Goal: Transaction & Acquisition: Purchase product/service

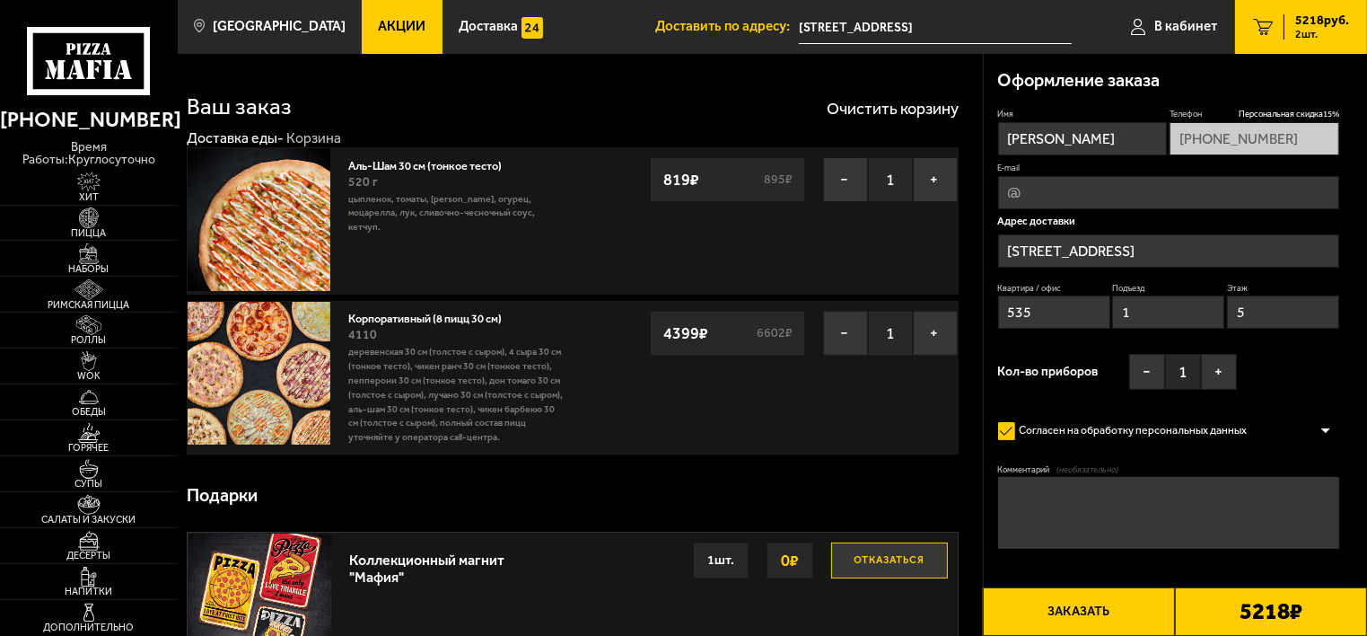
type input "Россия, Санкт-Петербург, Бумажная улица, 9к1"
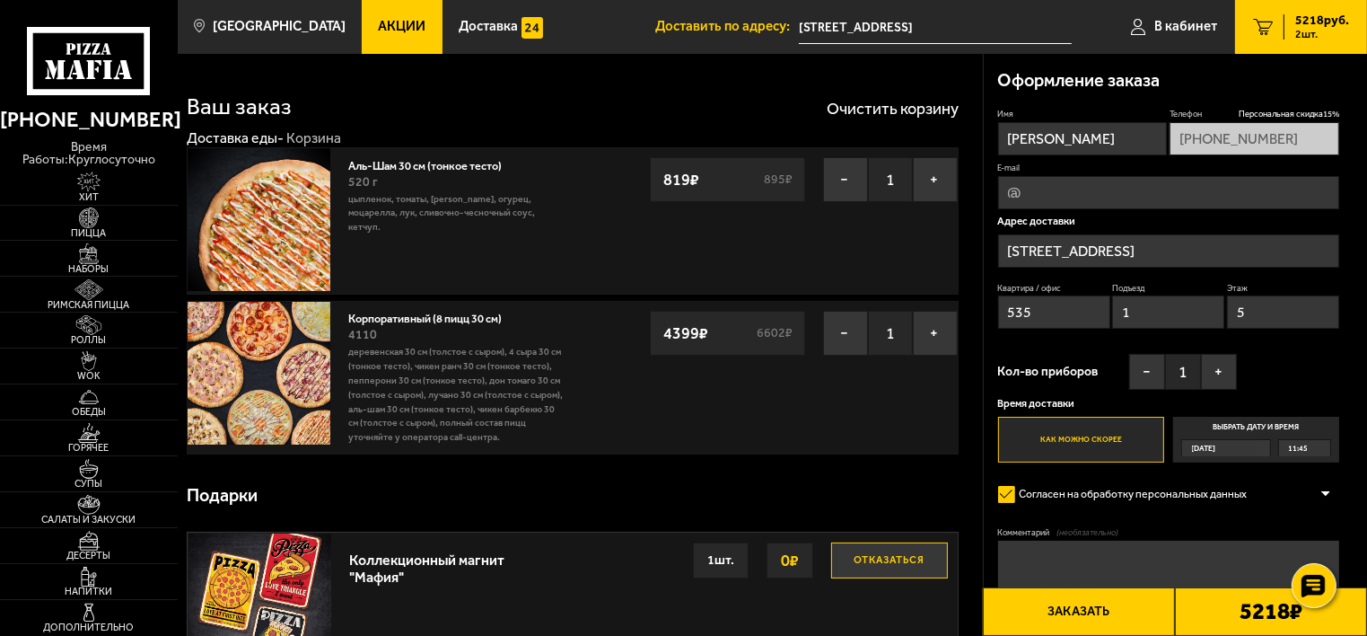
click at [1249, 446] on div "Сегодня" at bounding box center [1219, 448] width 75 height 16
click at [0, 0] on input "Выбрать дату и время Сегодня 11:45" at bounding box center [0, 0] width 0 height 0
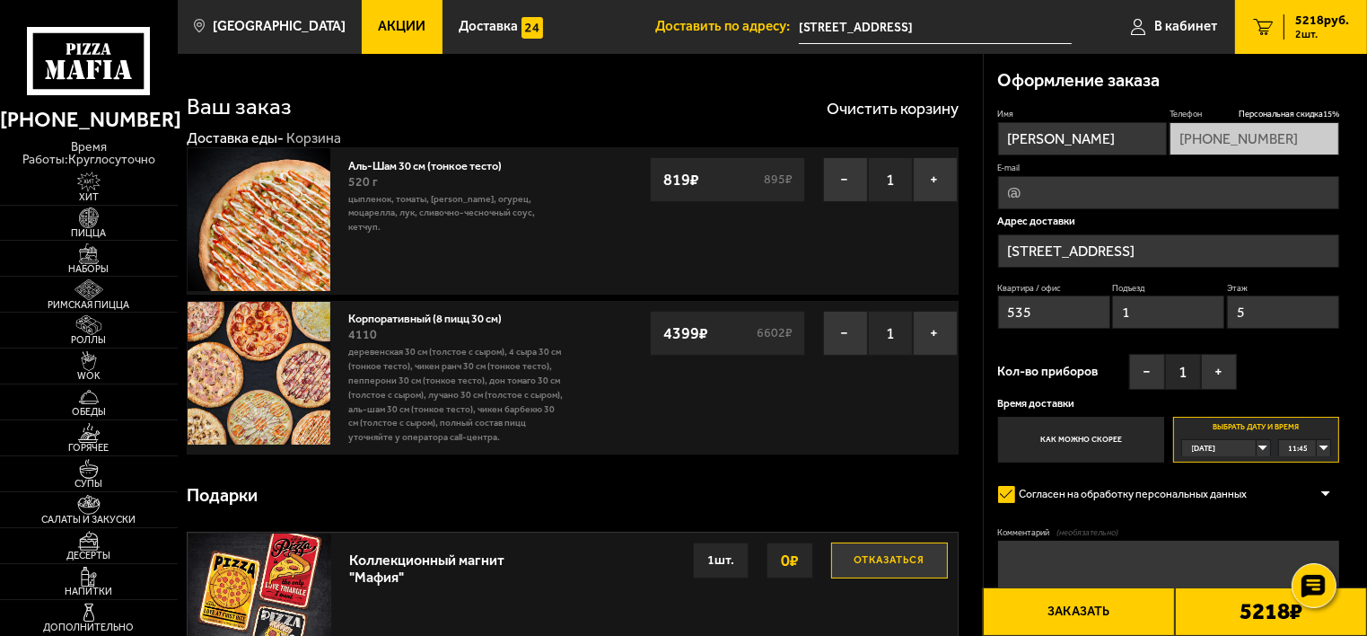
click at [1295, 450] on span "11:45" at bounding box center [1299, 448] width 20 height 16
click at [1305, 480] on span "12:00" at bounding box center [1300, 482] width 20 height 16
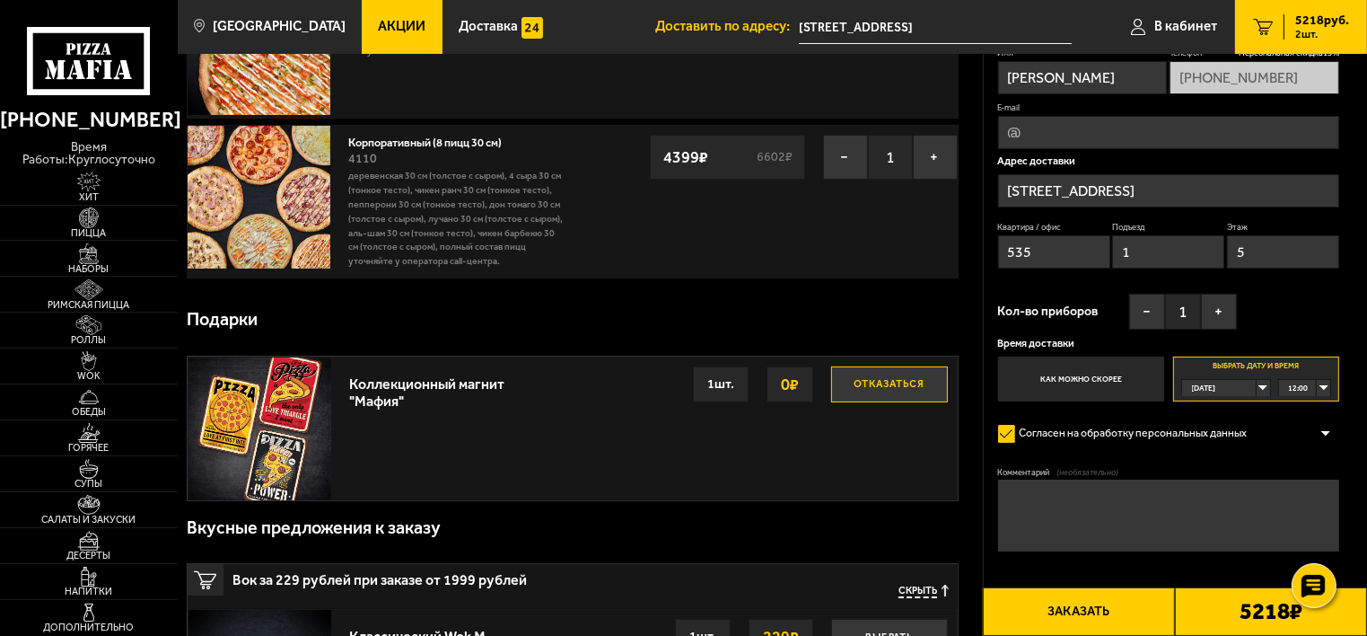
scroll to position [180, 0]
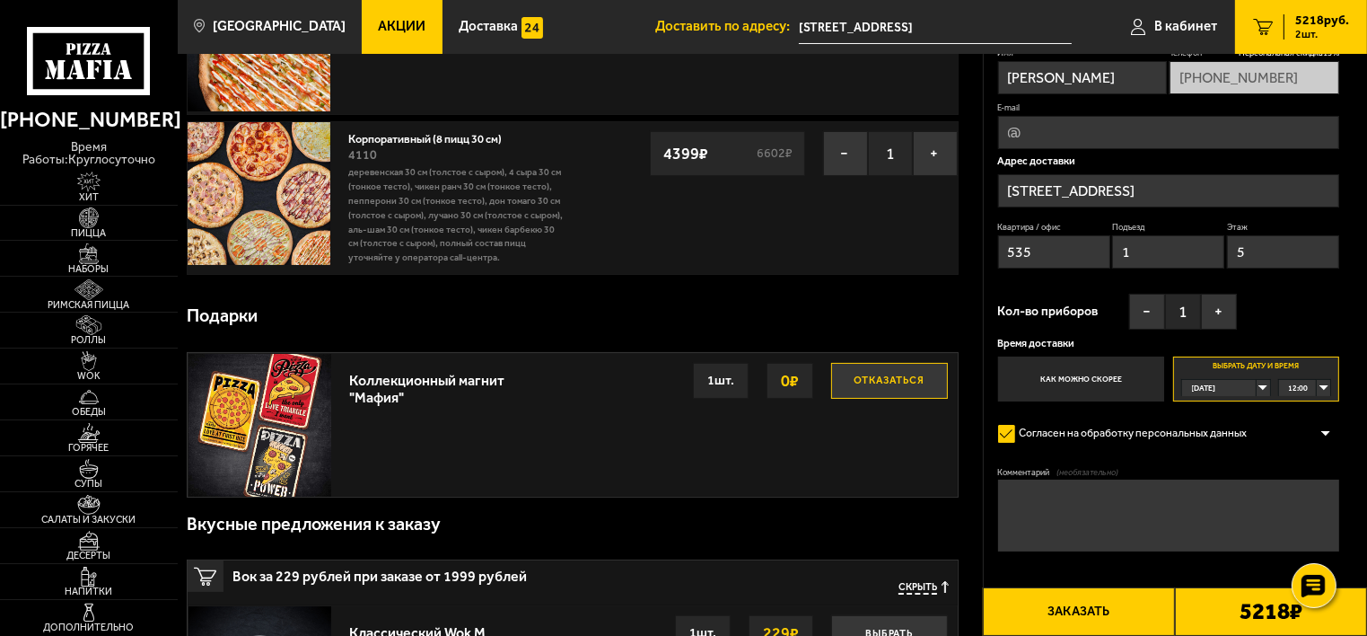
click at [1038, 498] on textarea "Комментарий (необязательно)" at bounding box center [1169, 514] width 342 height 71
type textarea "на день рождения, выбираю в подарок - Пиццу"
click at [1226, 305] on button "+" at bounding box center [1219, 312] width 36 height 36
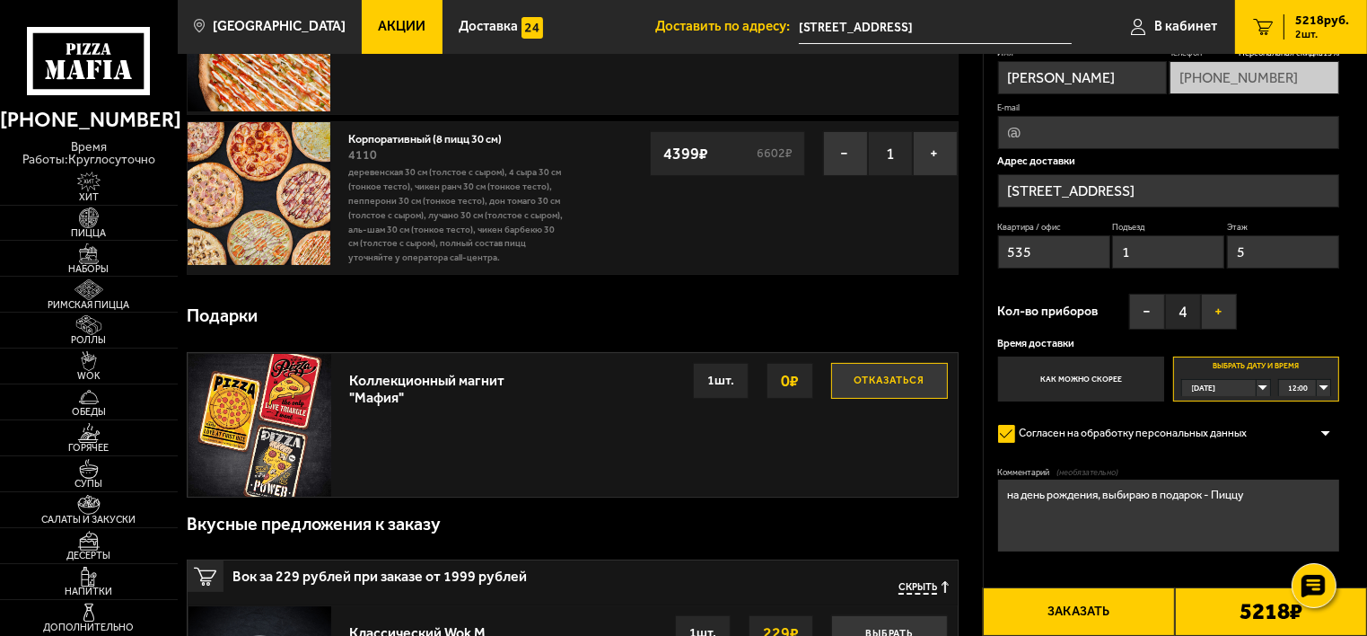
click at [1226, 305] on button "+" at bounding box center [1219, 312] width 36 height 36
click at [1065, 259] on input "535" at bounding box center [1054, 251] width 112 height 33
type input "535"
click at [769, 270] on div "Корпоративный (8 пицц 30 см) 4110 Деревенская 30 см (толстое с сыром), 4 сыра 3…" at bounding box center [573, 198] width 772 height 154
click at [1318, 383] on div "12:00" at bounding box center [1305, 388] width 52 height 16
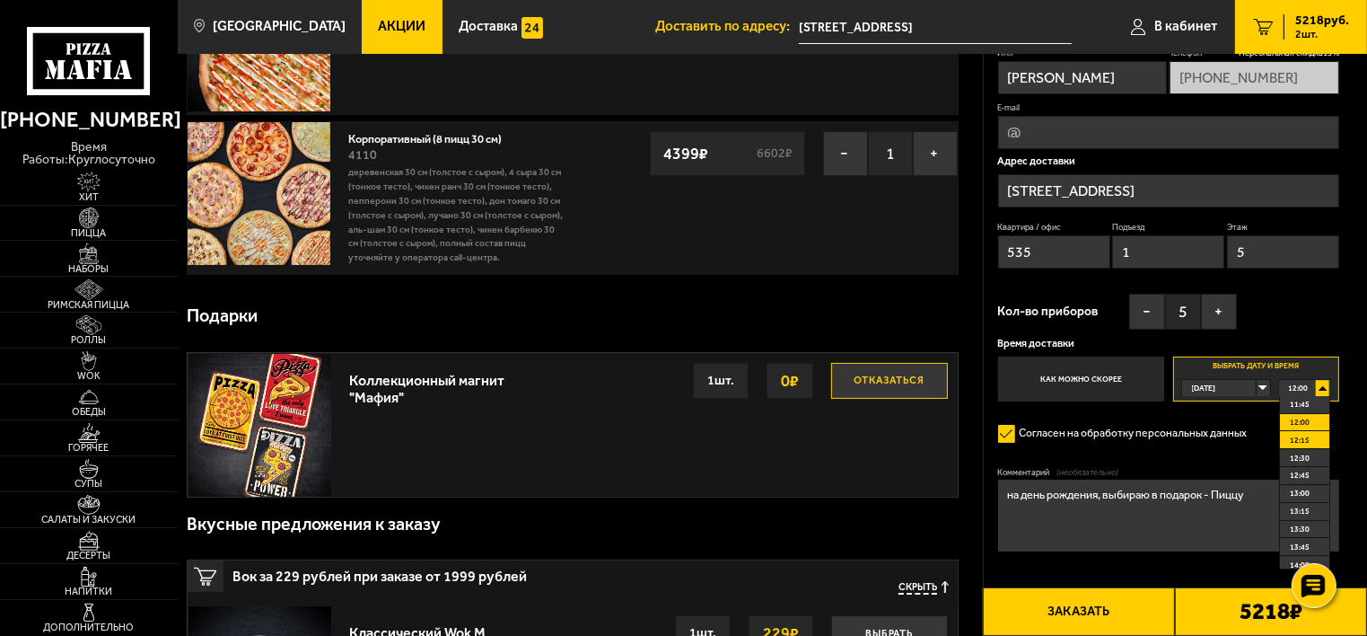
click at [1308, 434] on li "12:15" at bounding box center [1305, 440] width 50 height 18
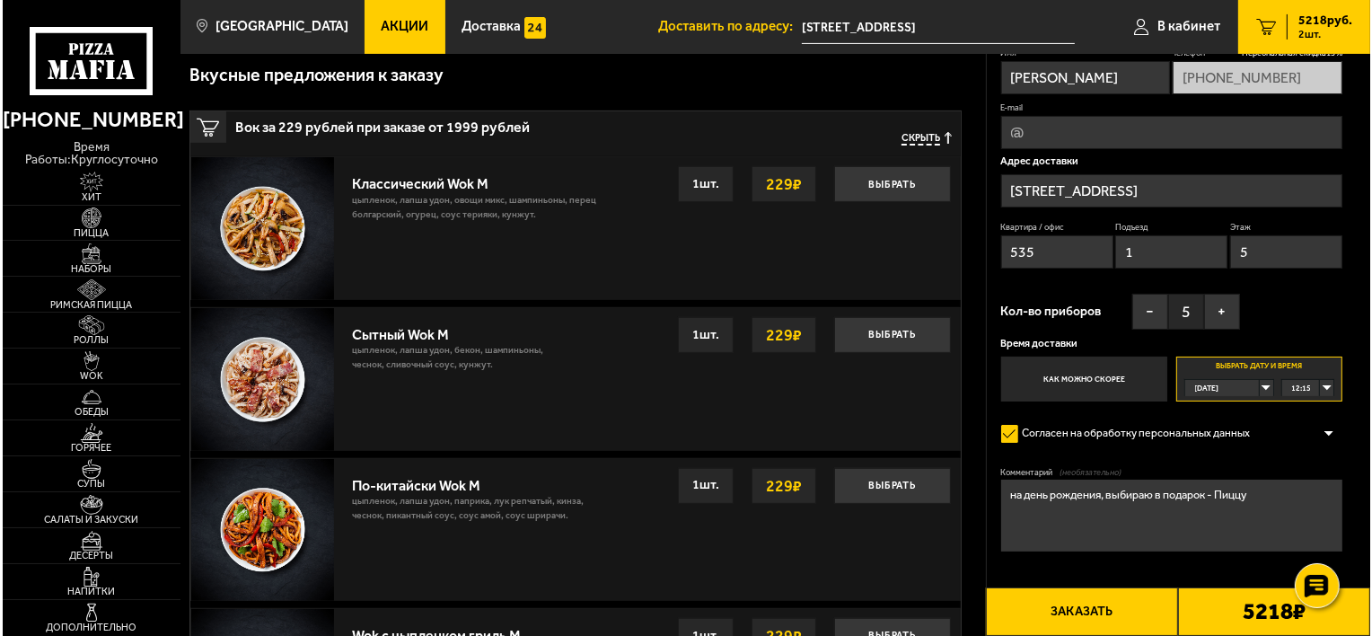
scroll to position [808, 0]
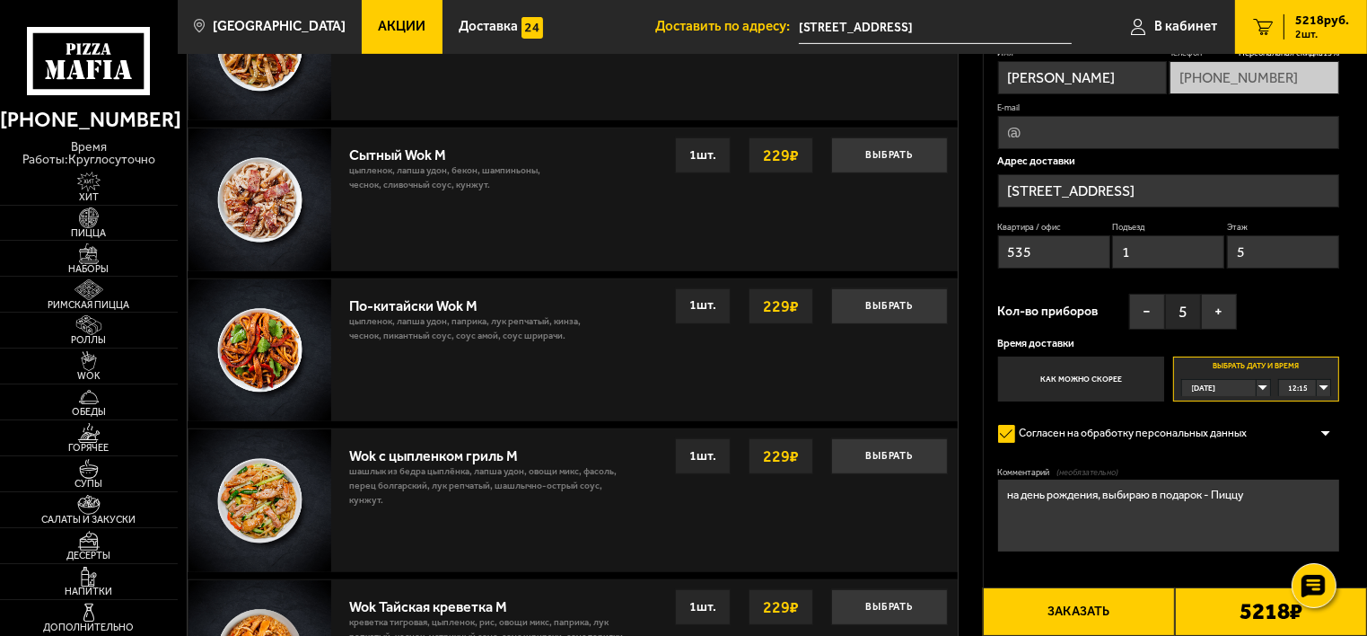
click at [1122, 619] on button "Заказать" at bounding box center [1079, 611] width 192 height 48
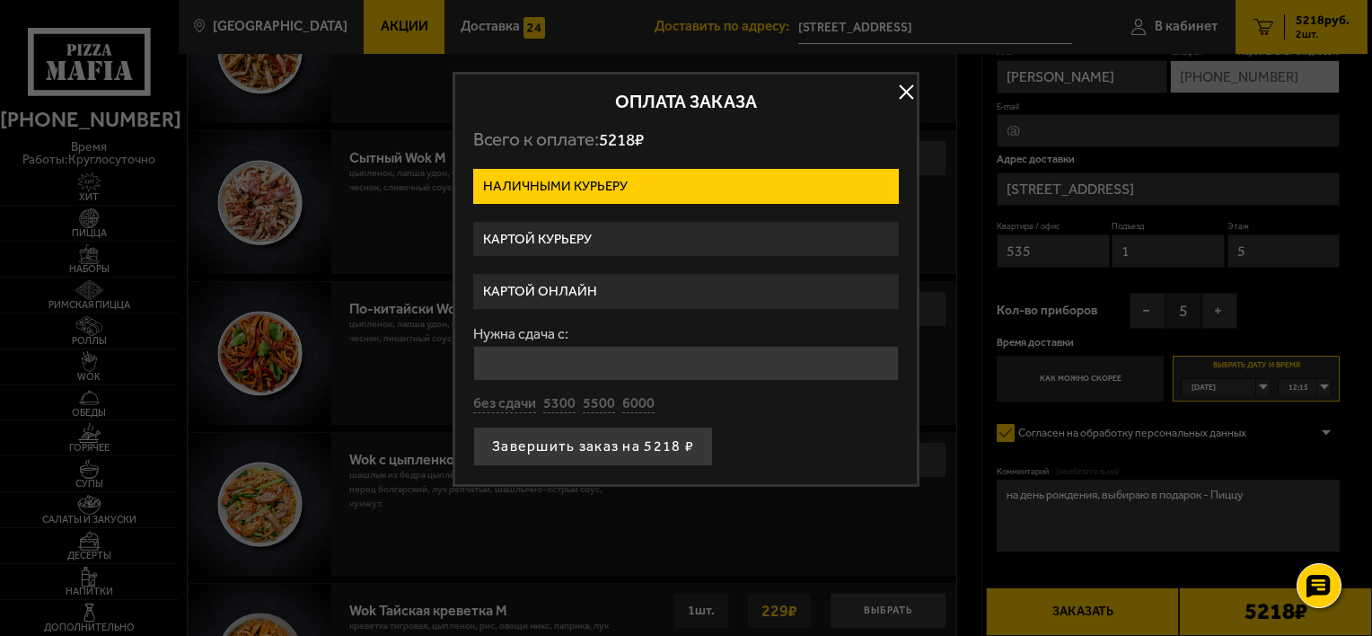
click at [574, 287] on label "Картой онлайн" at bounding box center [686, 291] width 426 height 35
click at [0, 0] on input "Картой онлайн" at bounding box center [0, 0] width 0 height 0
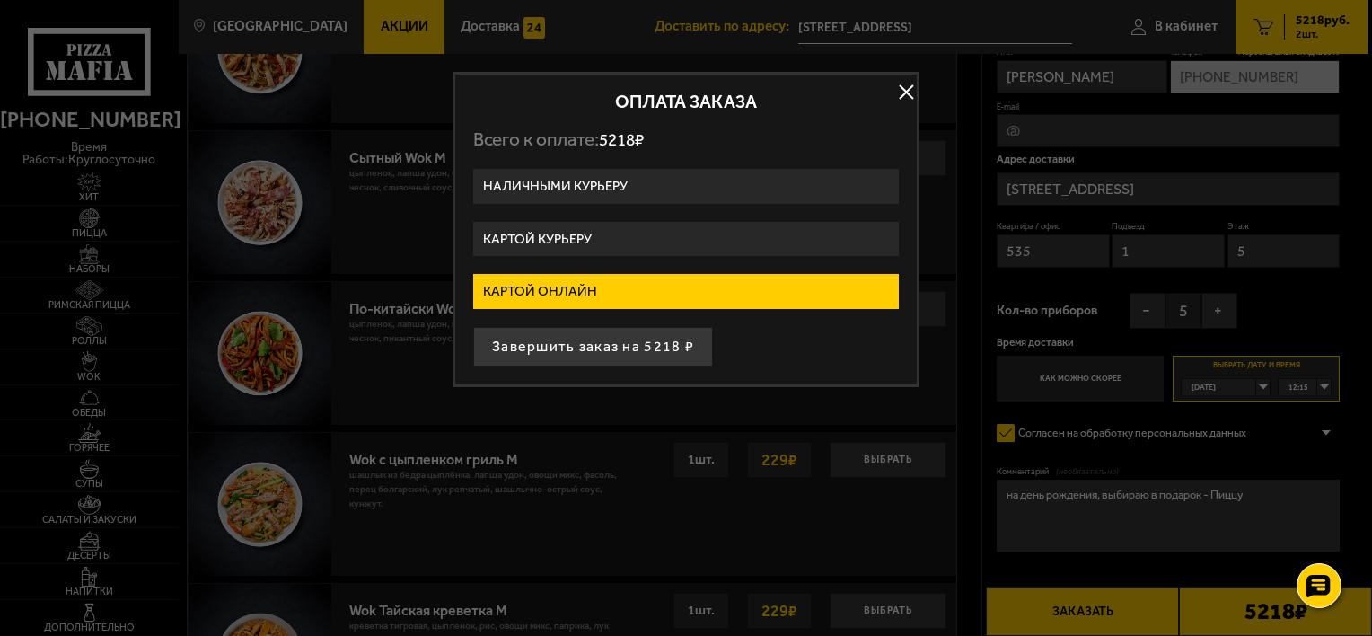
click at [569, 228] on label "Картой курьеру" at bounding box center [686, 239] width 426 height 35
click at [0, 0] on input "Картой курьеру" at bounding box center [0, 0] width 0 height 0
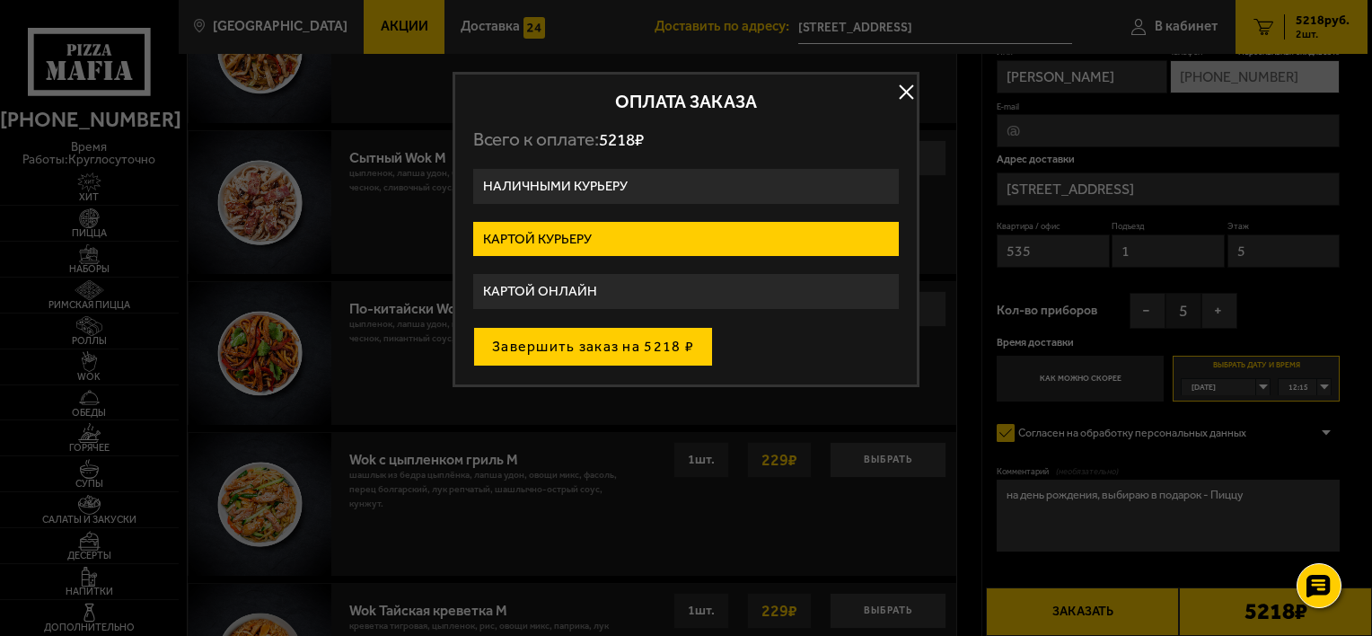
click at [593, 345] on button "Завершить заказ на 5218 ₽" at bounding box center [593, 347] width 240 height 40
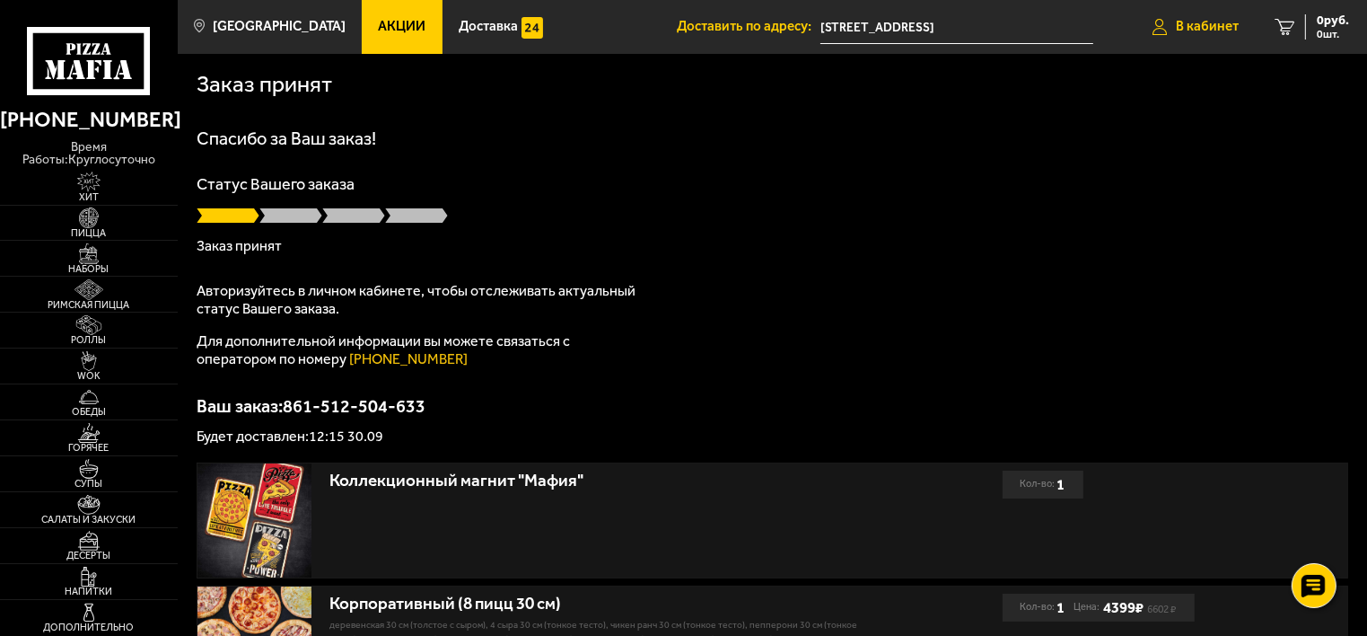
click at [1177, 27] on span "В кабинет" at bounding box center [1207, 26] width 63 height 13
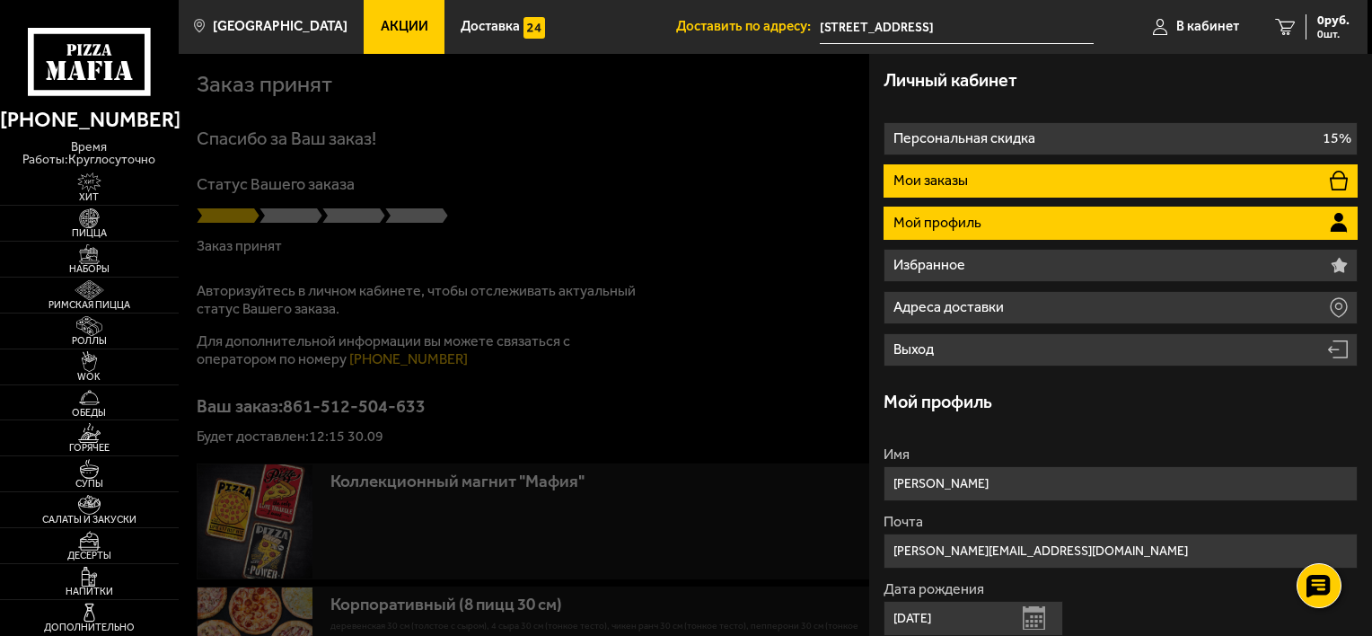
click at [977, 185] on li "Мои заказы" at bounding box center [1120, 180] width 474 height 33
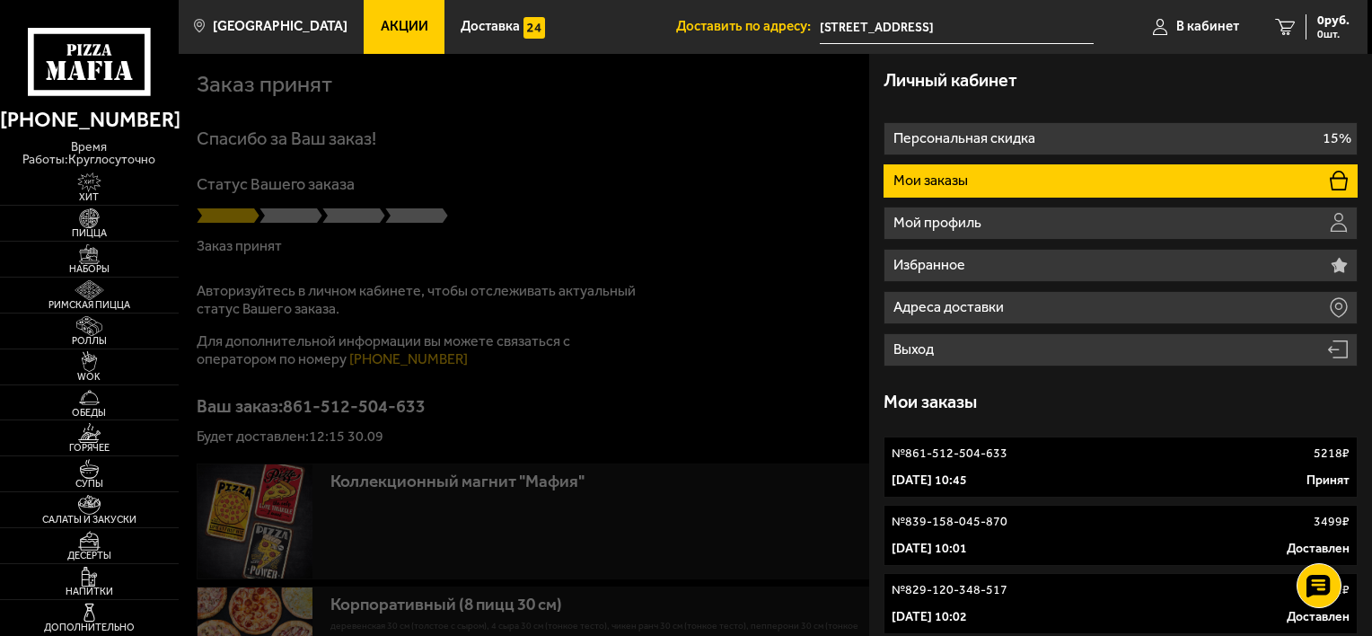
click at [942, 461] on p "№ 861-512-504-633" at bounding box center [950, 453] width 116 height 18
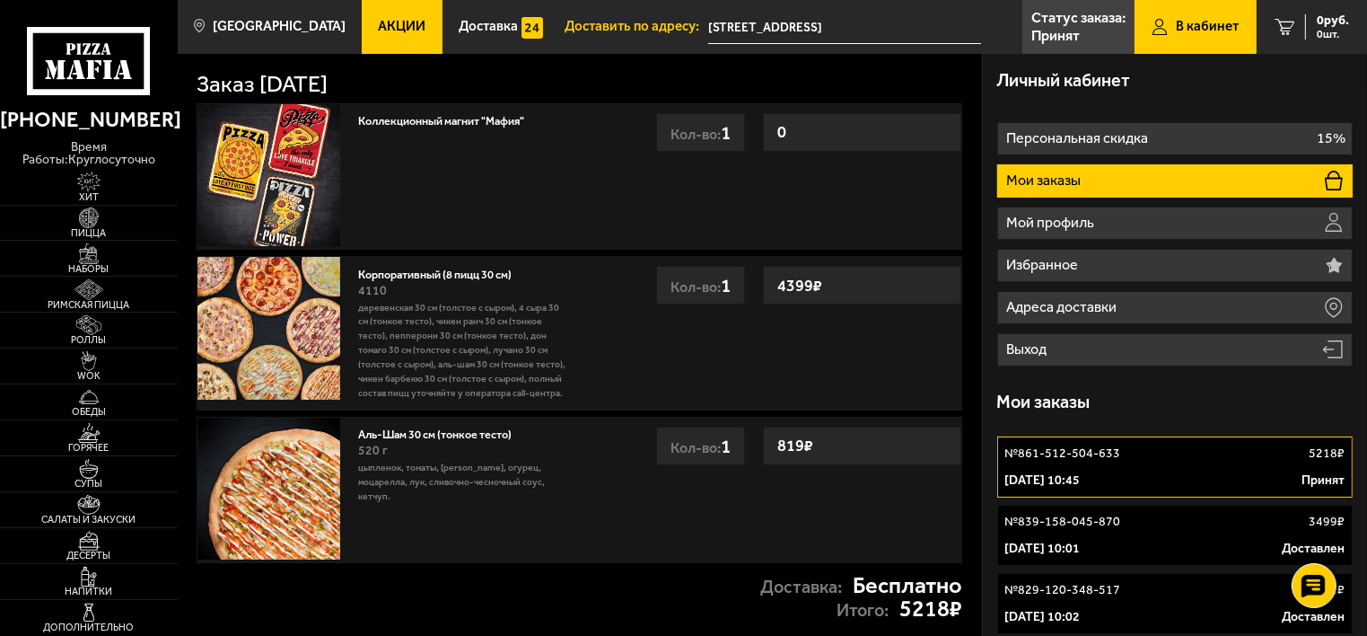
click at [942, 461] on div "819 ₽" at bounding box center [862, 445] width 198 height 39
